Goal: Task Accomplishment & Management: Manage account settings

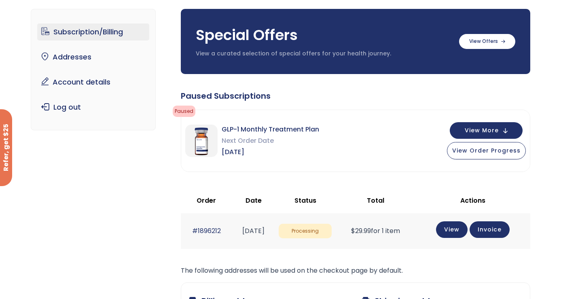
scroll to position [68, 0]
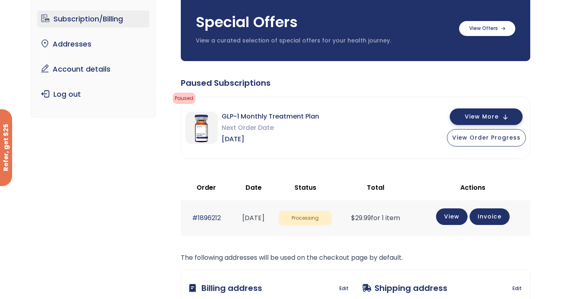
click at [499, 114] on span "View More" at bounding box center [482, 116] width 34 height 5
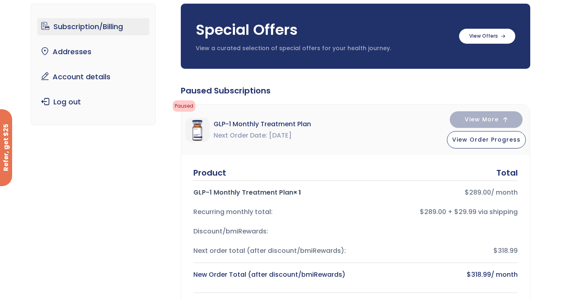
scroll to position [0, 0]
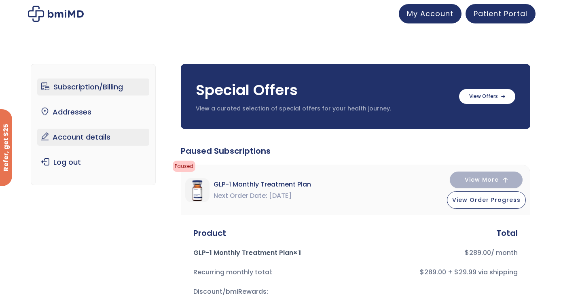
click at [84, 141] on link "Account details" at bounding box center [93, 137] width 112 height 17
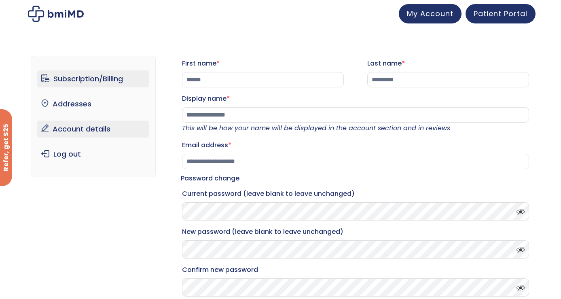
click at [84, 74] on link "Subscription/Billing" at bounding box center [93, 78] width 112 height 17
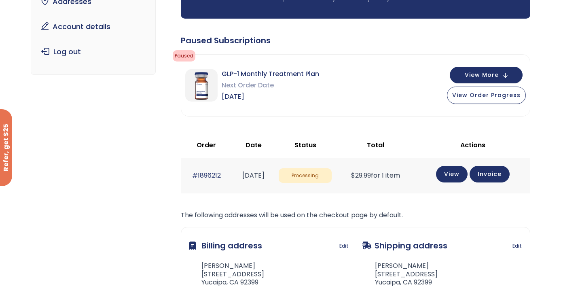
scroll to position [104, 0]
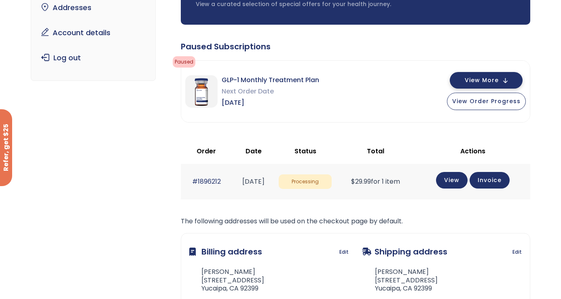
click at [481, 81] on span "View More" at bounding box center [482, 80] width 34 height 5
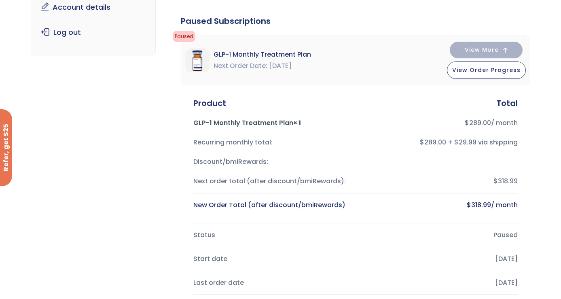
scroll to position [0, 0]
